Goal: Task Accomplishment & Management: Use online tool/utility

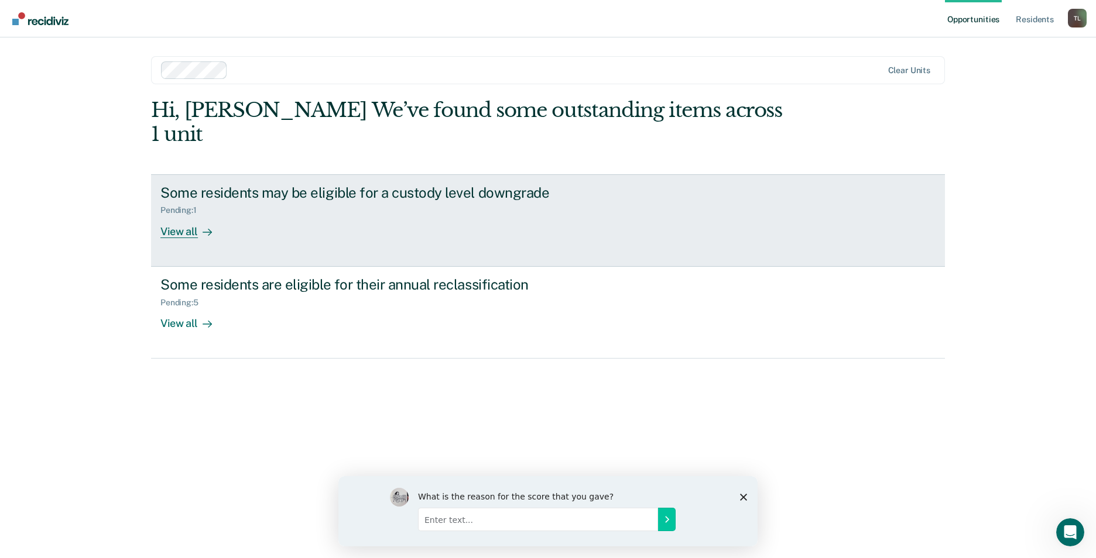
click at [184, 215] on div "View all" at bounding box center [193, 226] width 66 height 23
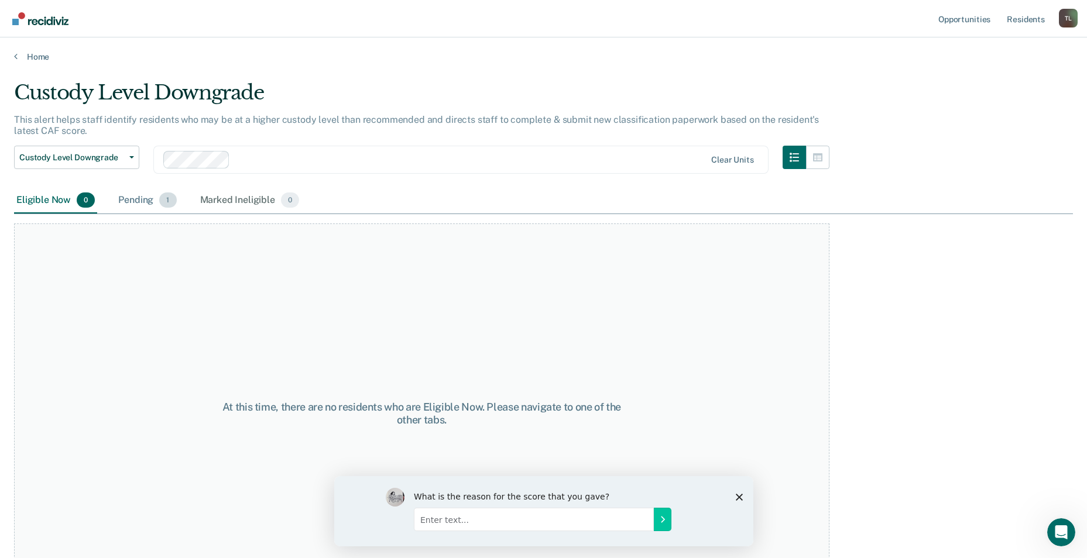
click at [168, 199] on span "1" at bounding box center [167, 200] width 17 height 15
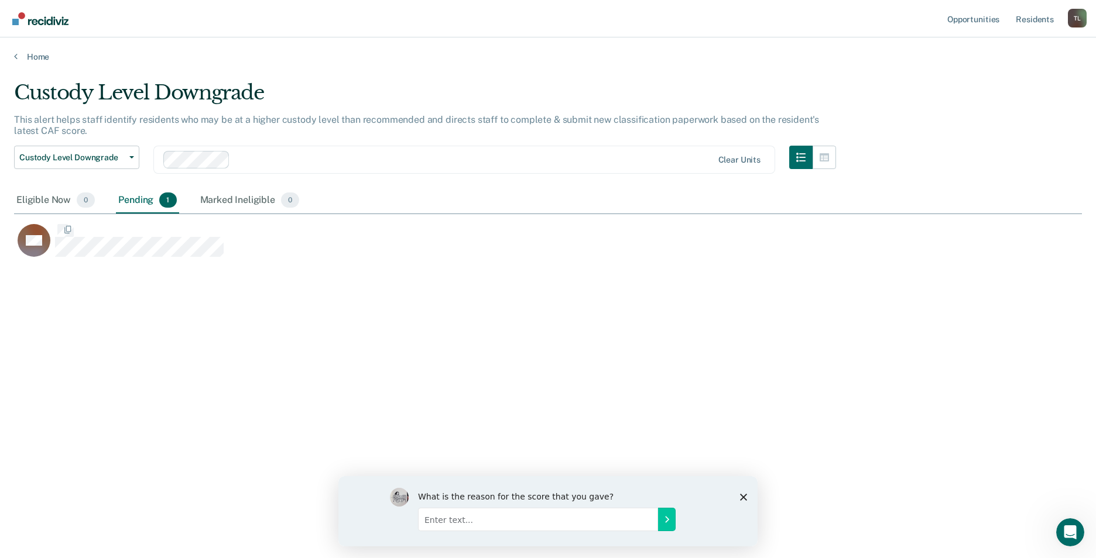
scroll to position [381, 1059]
click at [135, 157] on button "Custody Level Downgrade" at bounding box center [76, 157] width 125 height 23
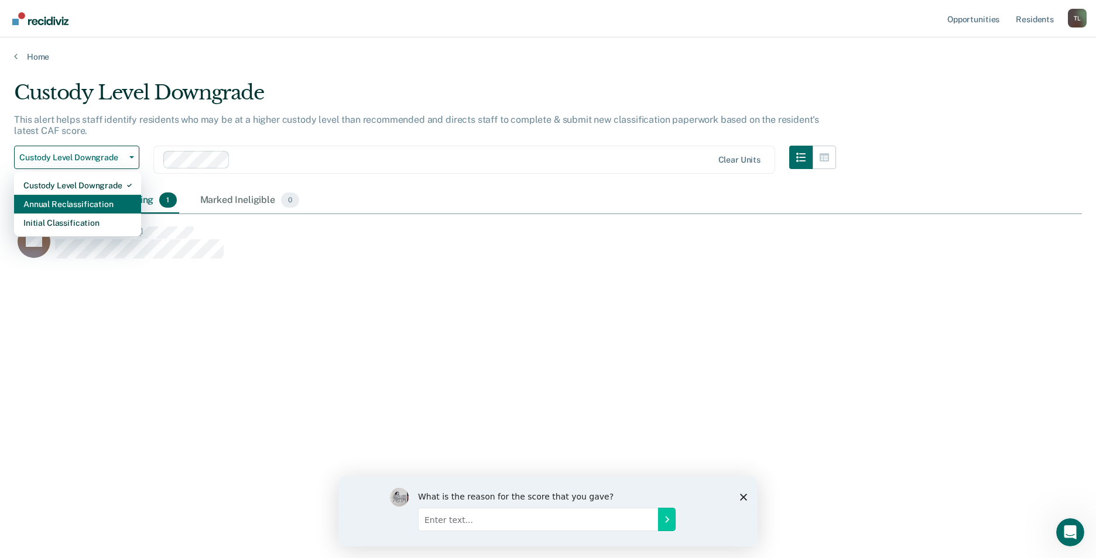
click at [99, 198] on div "Annual Reclassification" at bounding box center [77, 204] width 108 height 19
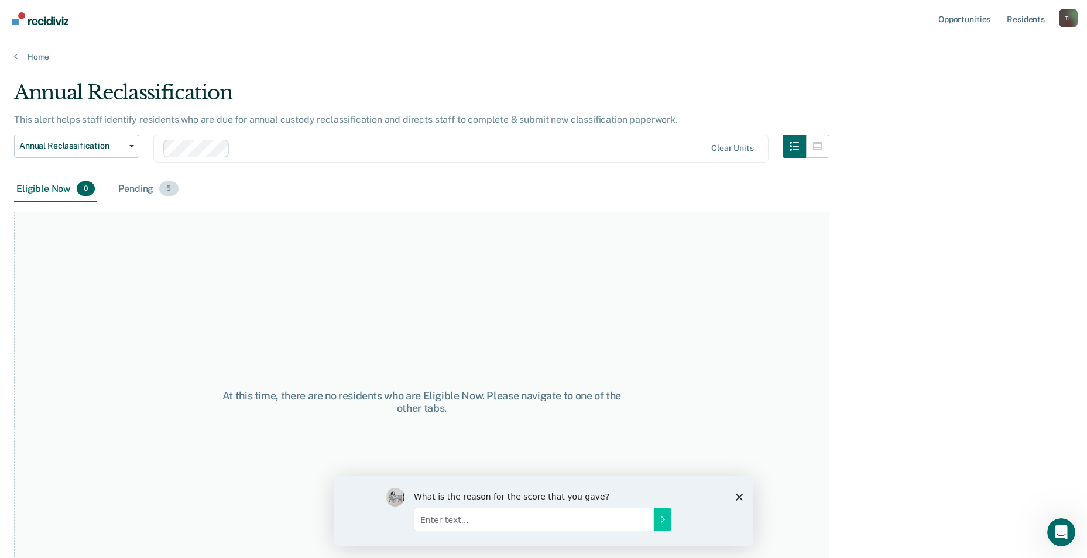
click at [146, 185] on div "Pending 5" at bounding box center [148, 190] width 64 height 26
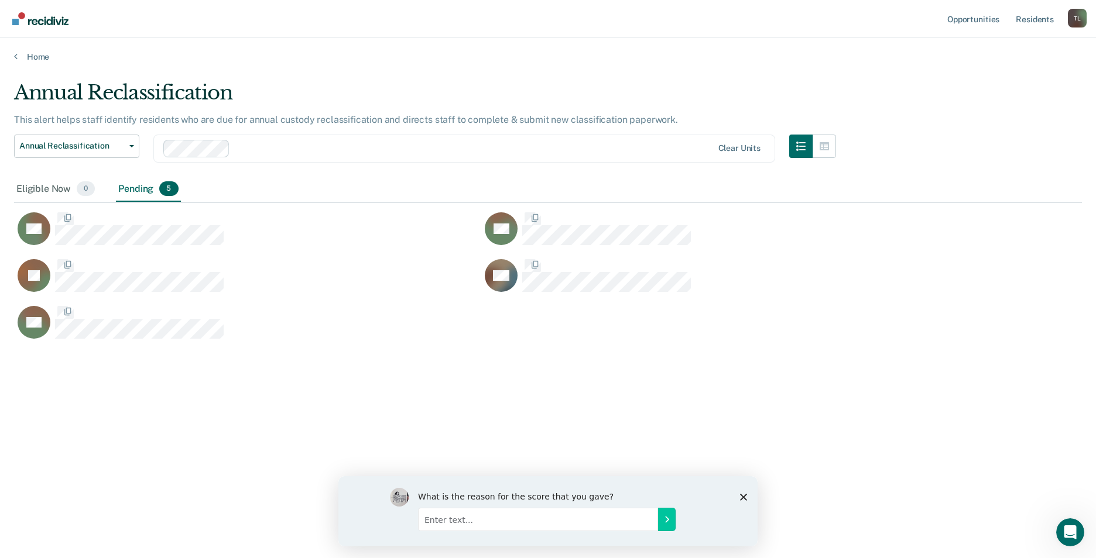
scroll to position [381, 1059]
